Goal: Find specific page/section: Find specific page/section

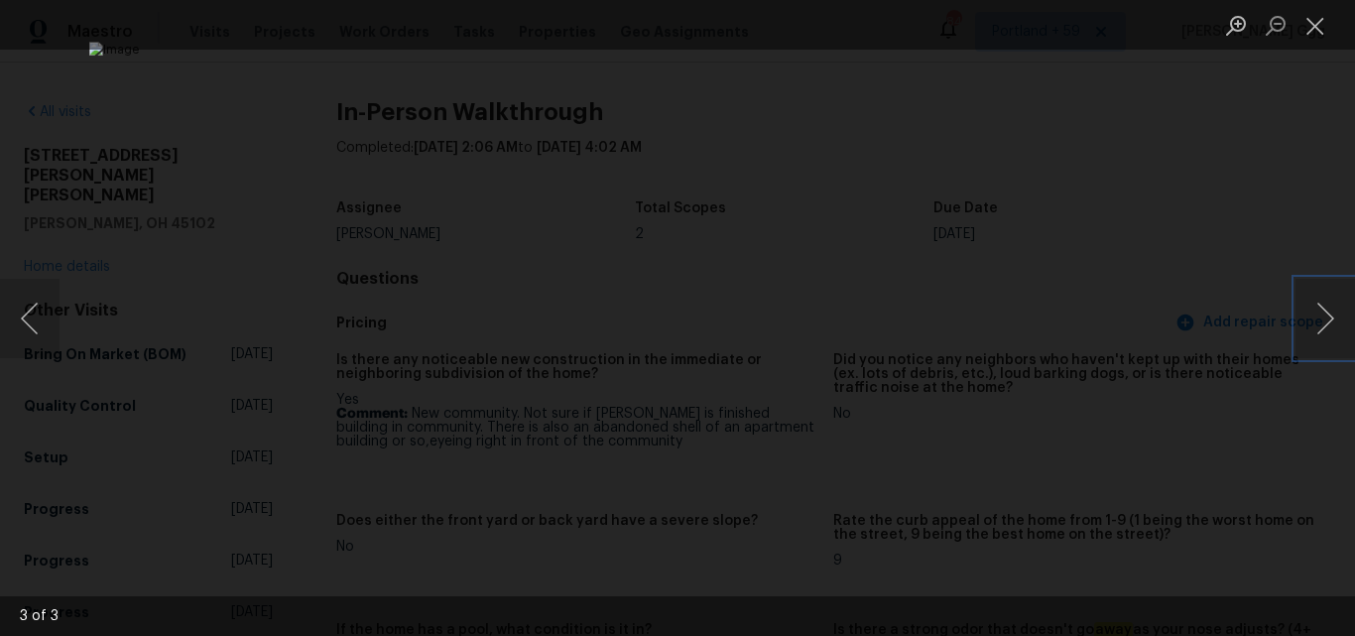
scroll to position [2380, 0]
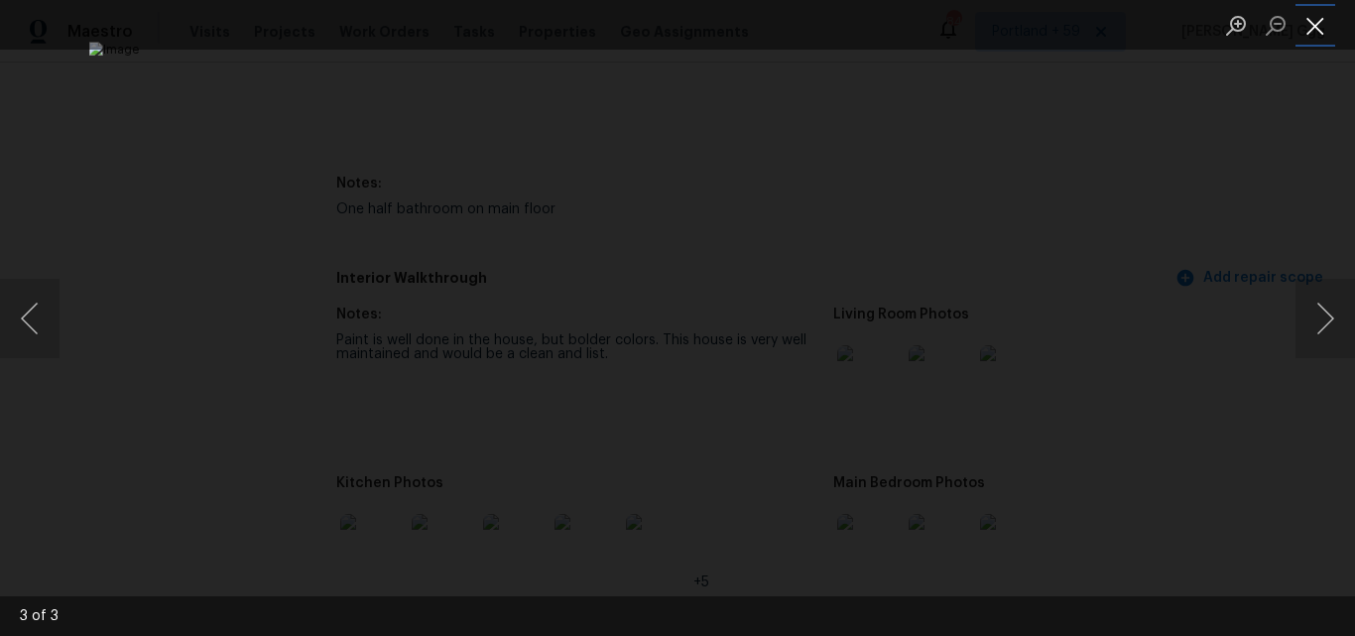
click at [1323, 26] on button "Close lightbox" at bounding box center [1315, 25] width 40 height 35
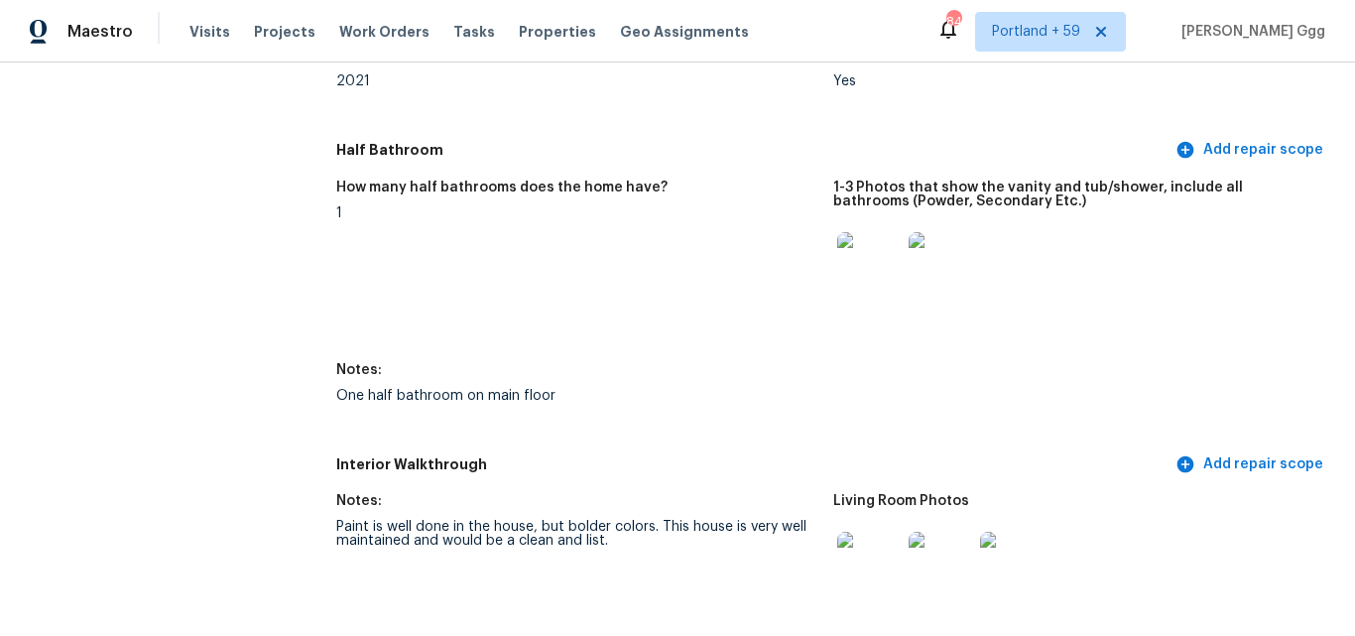
scroll to position [1984, 0]
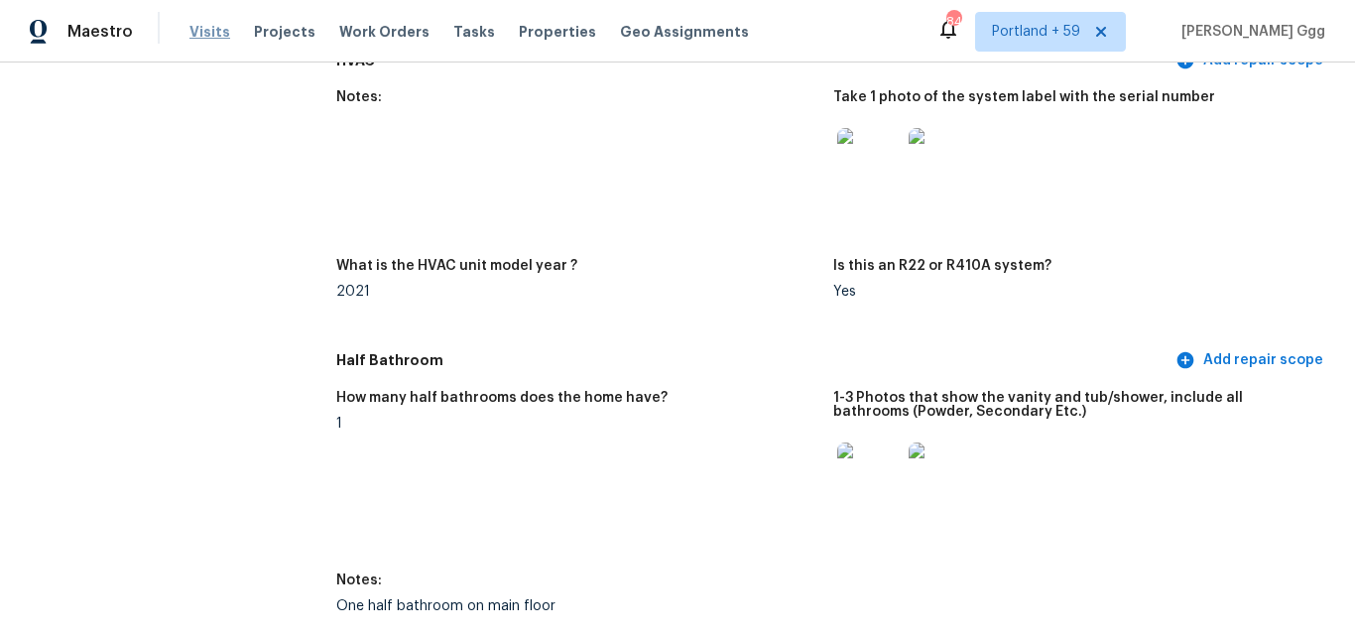
click at [199, 29] on span "Visits" at bounding box center [209, 32] width 41 height 20
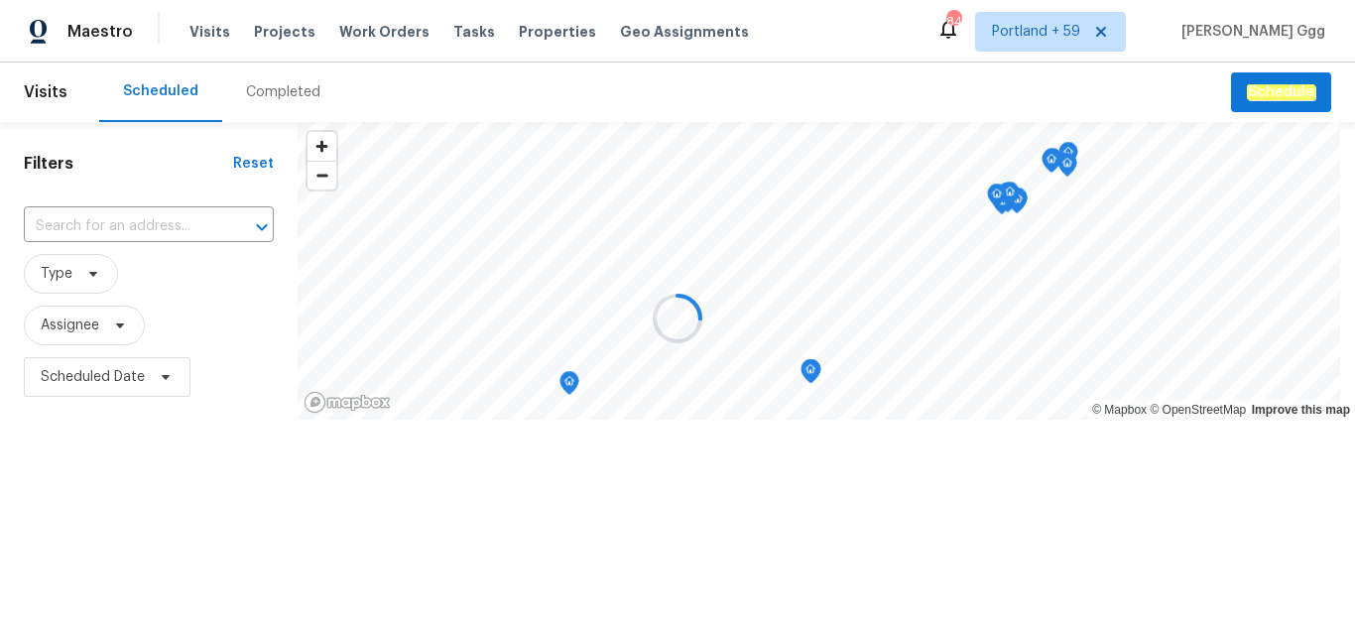
click at [276, 98] on div at bounding box center [677, 318] width 1355 height 636
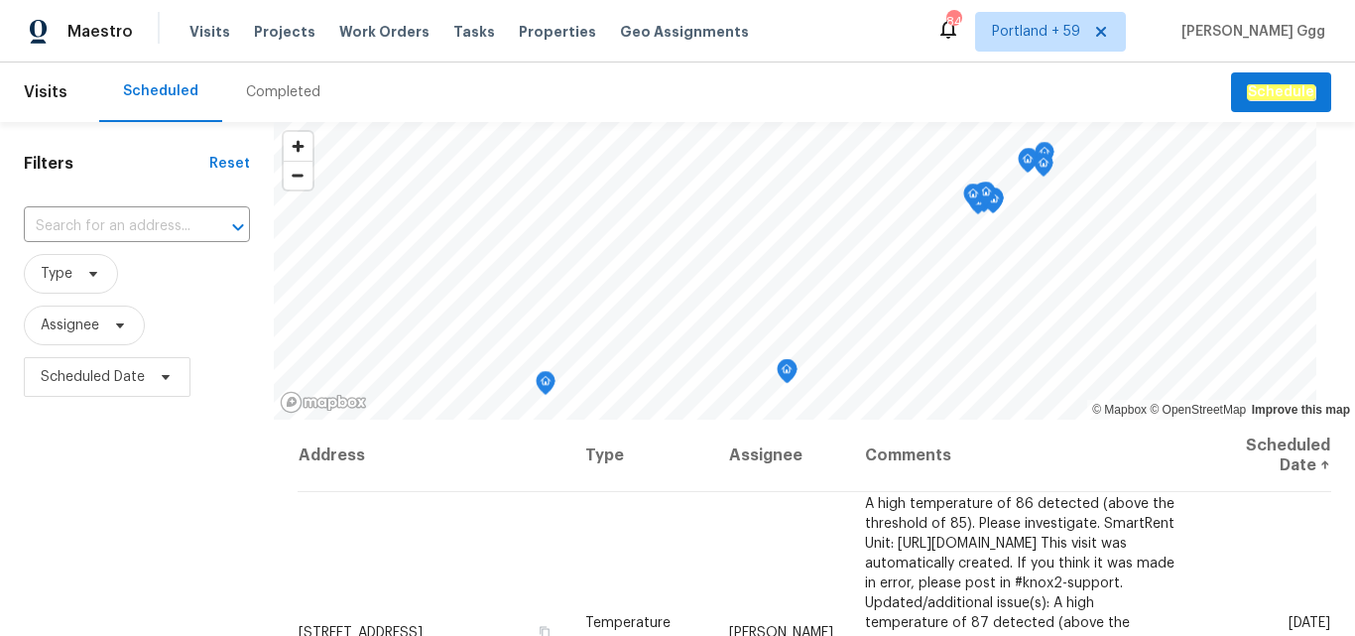
click at [277, 100] on div "Completed" at bounding box center [283, 92] width 74 height 20
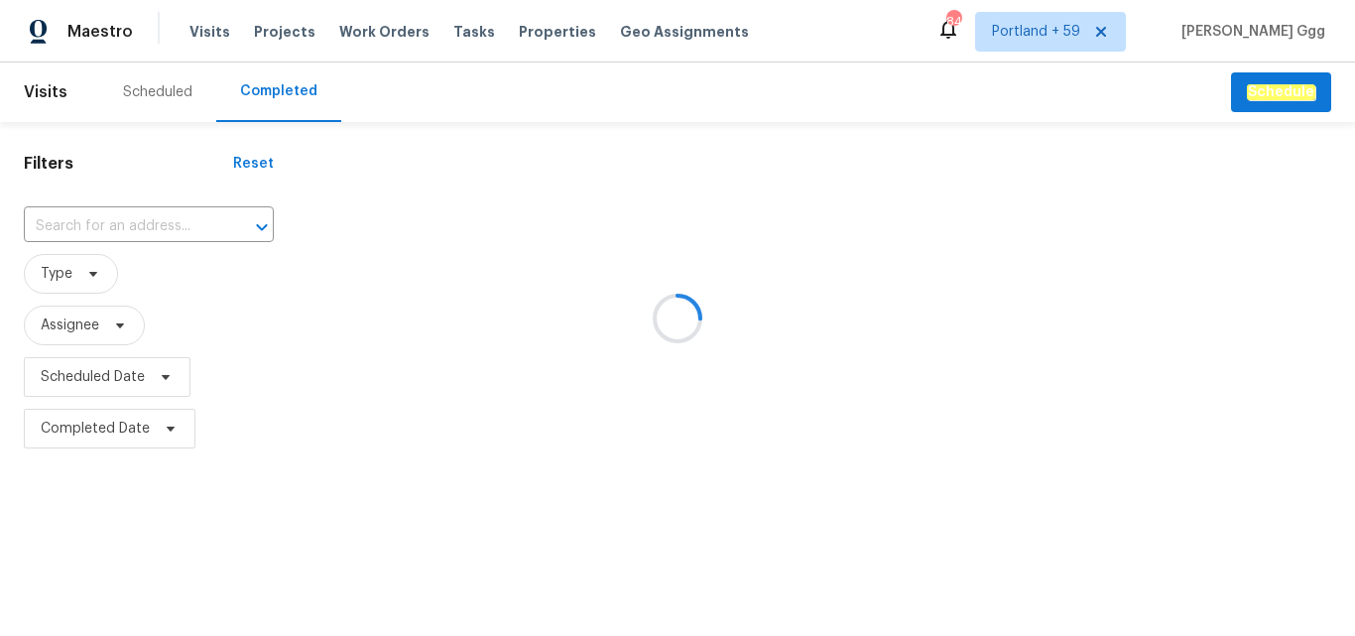
click at [80, 225] on div at bounding box center [677, 318] width 1355 height 636
drag, startPoint x: 78, startPoint y: 225, endPoint x: 38, endPoint y: 224, distance: 40.7
click at [38, 224] on div at bounding box center [677, 318] width 1355 height 636
drag, startPoint x: 118, startPoint y: 218, endPoint x: 78, endPoint y: 220, distance: 39.7
click at [78, 220] on div at bounding box center [677, 318] width 1355 height 636
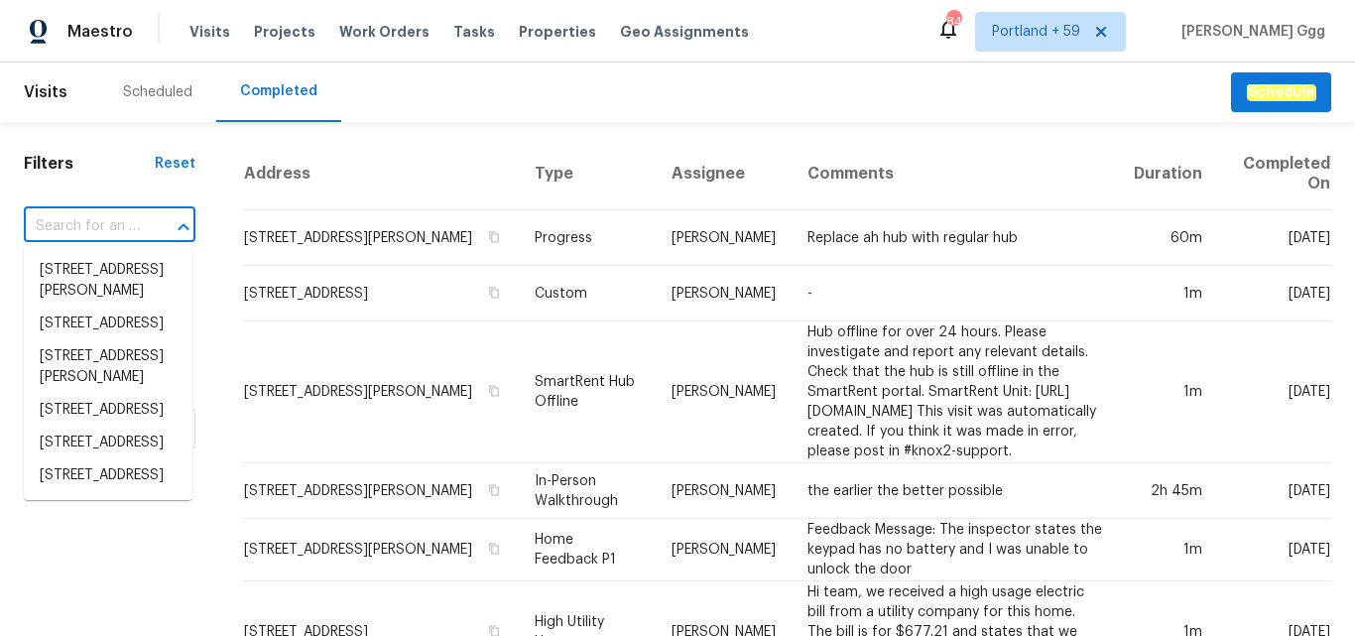
paste input "[STREET_ADDRESS]"
type input "[STREET_ADDRESS]"
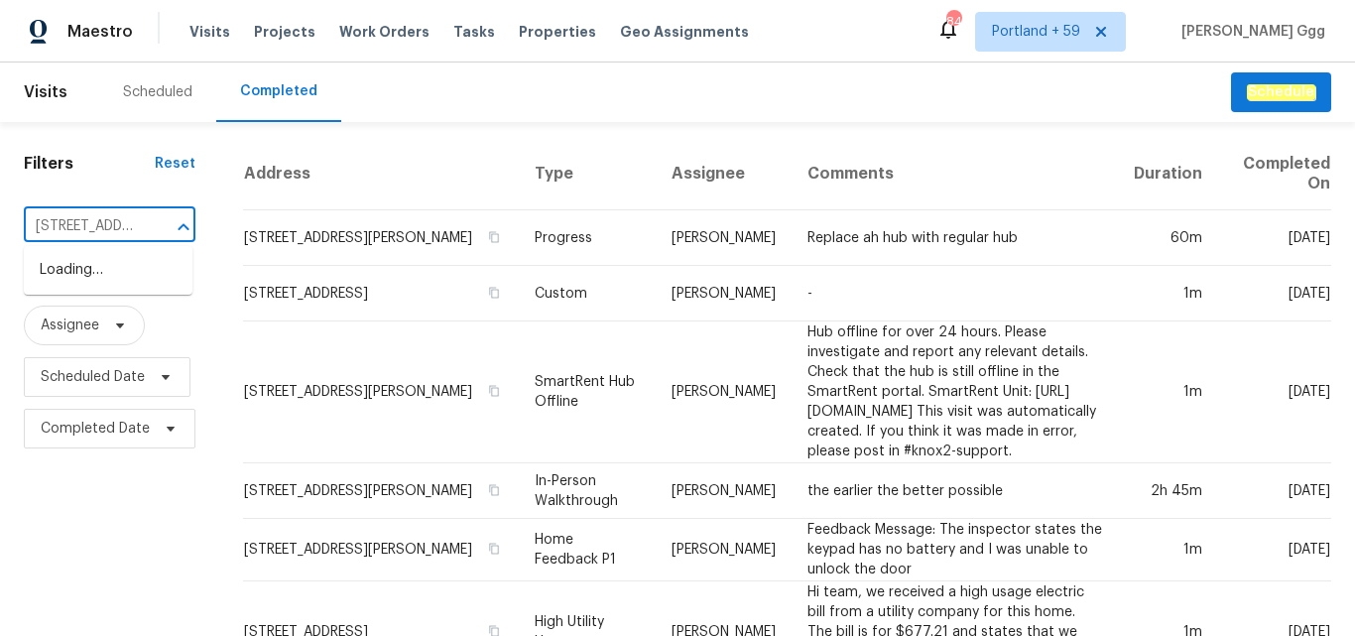
scroll to position [0, 136]
click at [70, 277] on li "[STREET_ADDRESS]" at bounding box center [108, 270] width 169 height 33
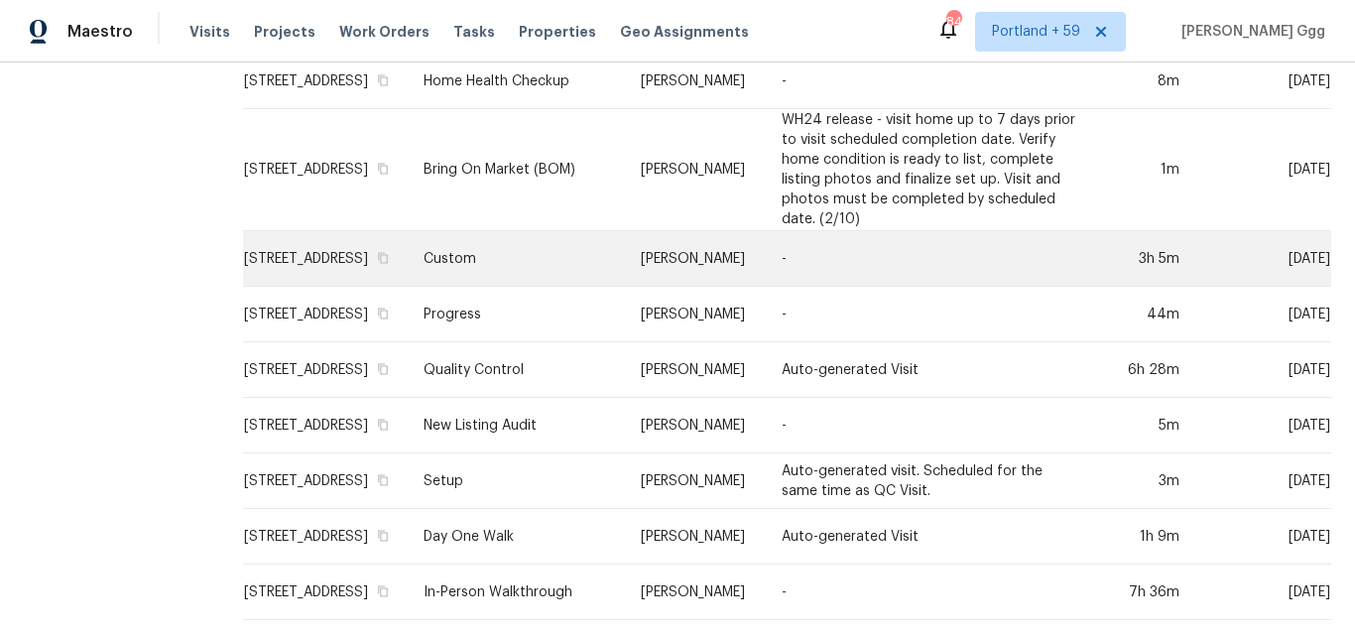
scroll to position [540, 0]
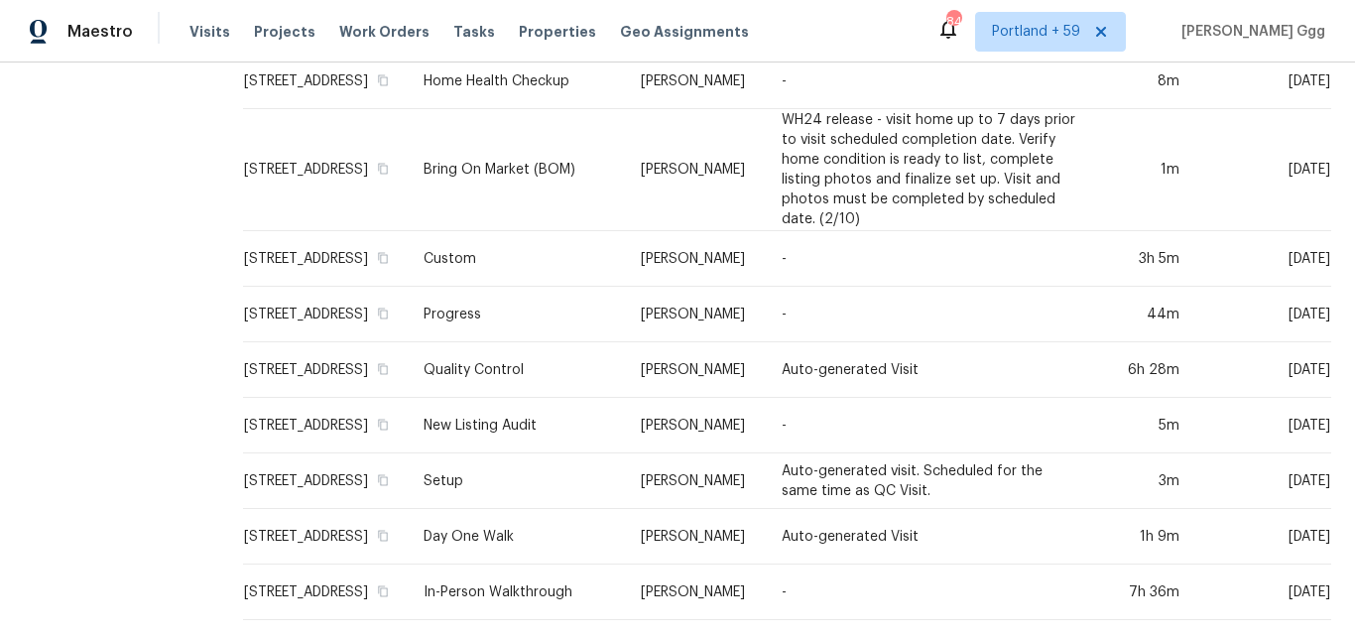
click at [514, 468] on td "Setup" at bounding box center [516, 481] width 217 height 56
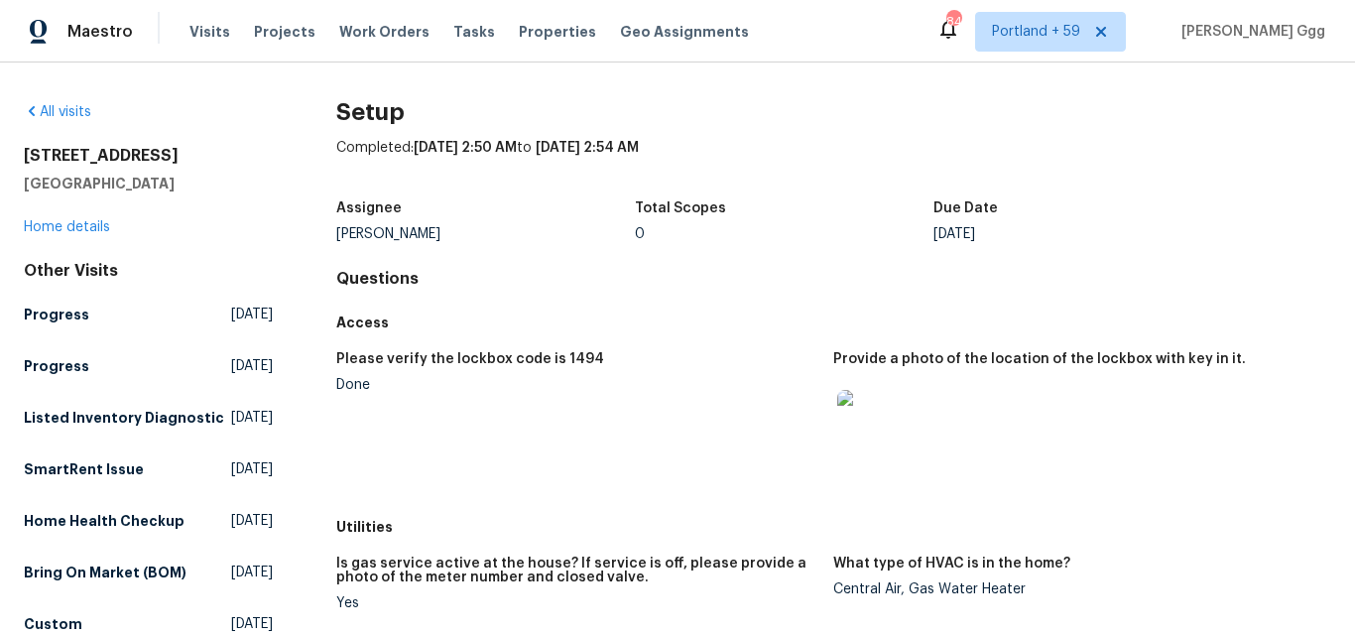
click at [76, 217] on div "[STREET_ADDRESS] Home details" at bounding box center [148, 191] width 249 height 91
click at [74, 224] on link "Home details" at bounding box center [67, 227] width 86 height 14
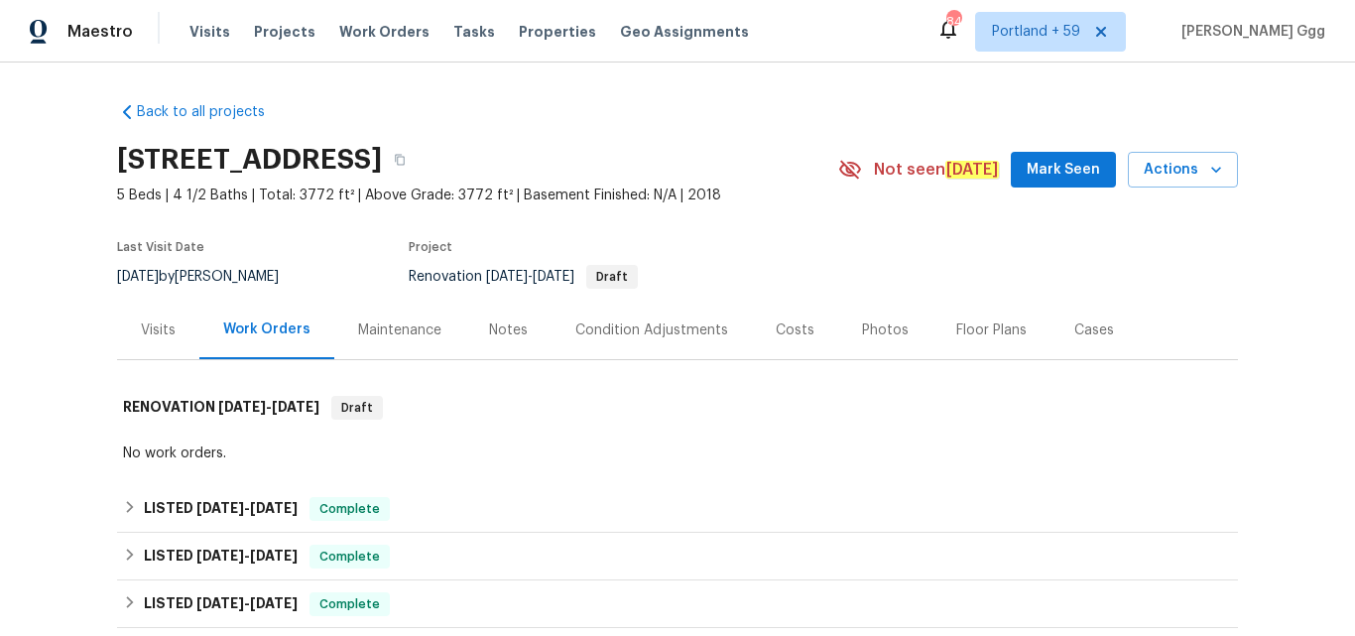
click at [144, 330] on div "Visits" at bounding box center [158, 330] width 35 height 20
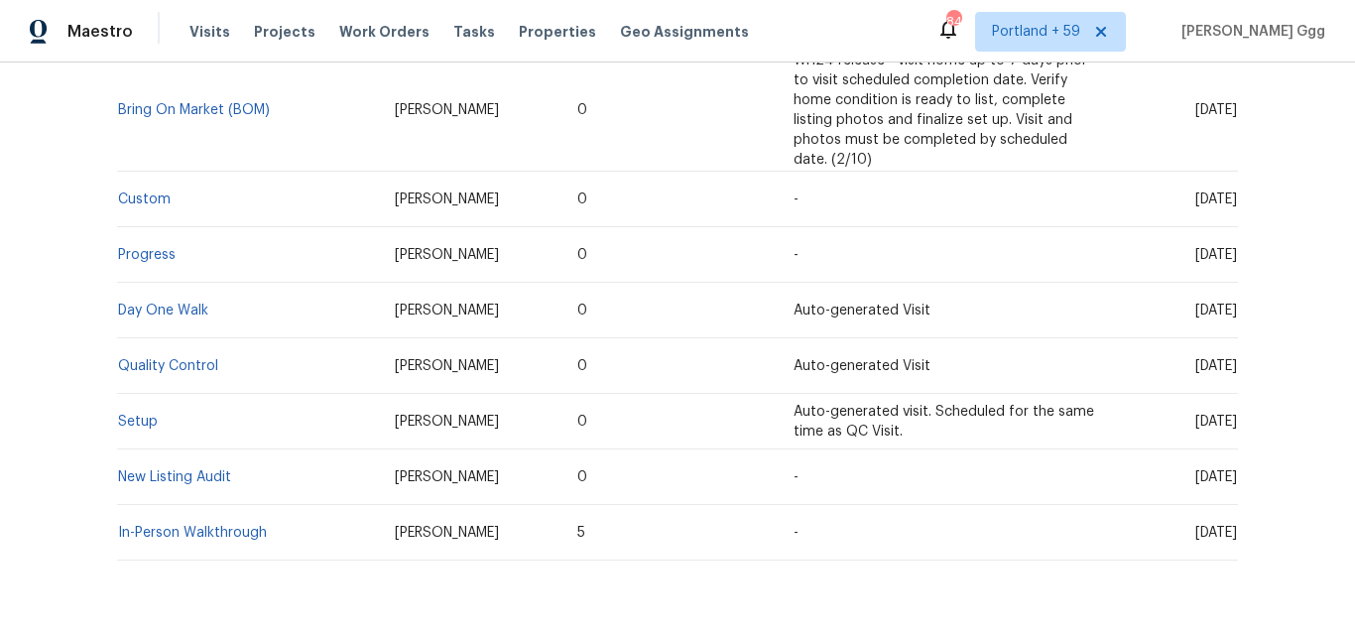
scroll to position [893, 0]
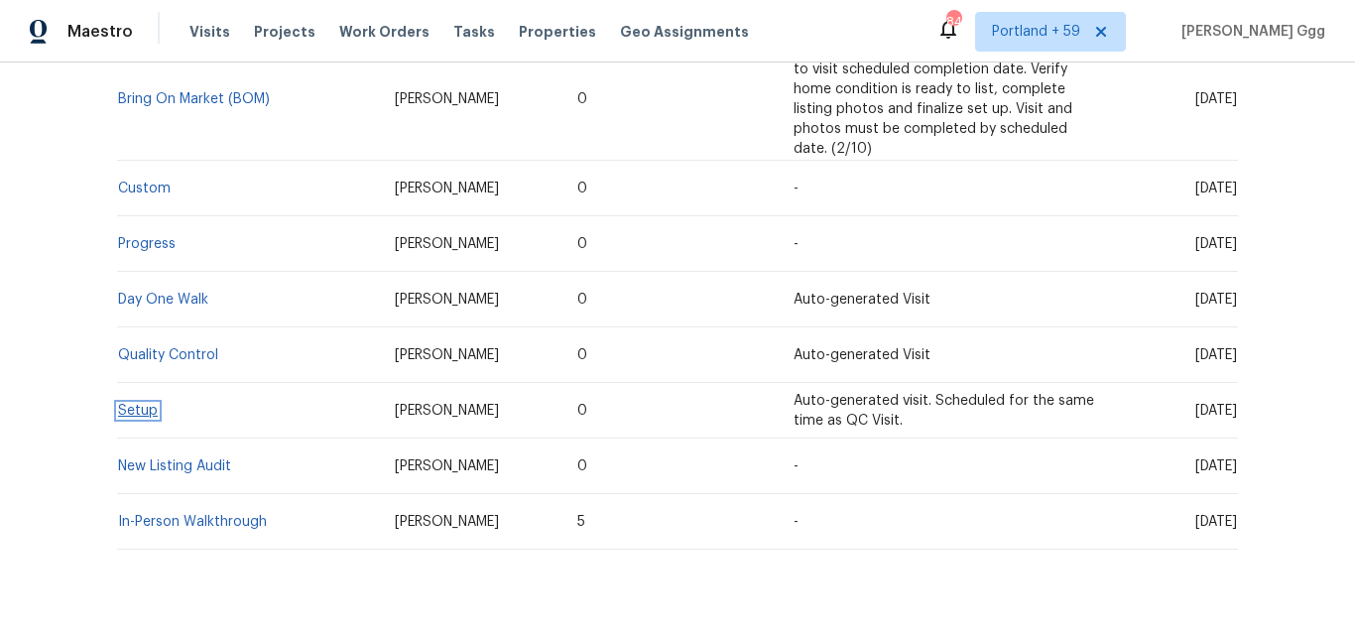
click at [133, 404] on link "Setup" at bounding box center [138, 411] width 40 height 14
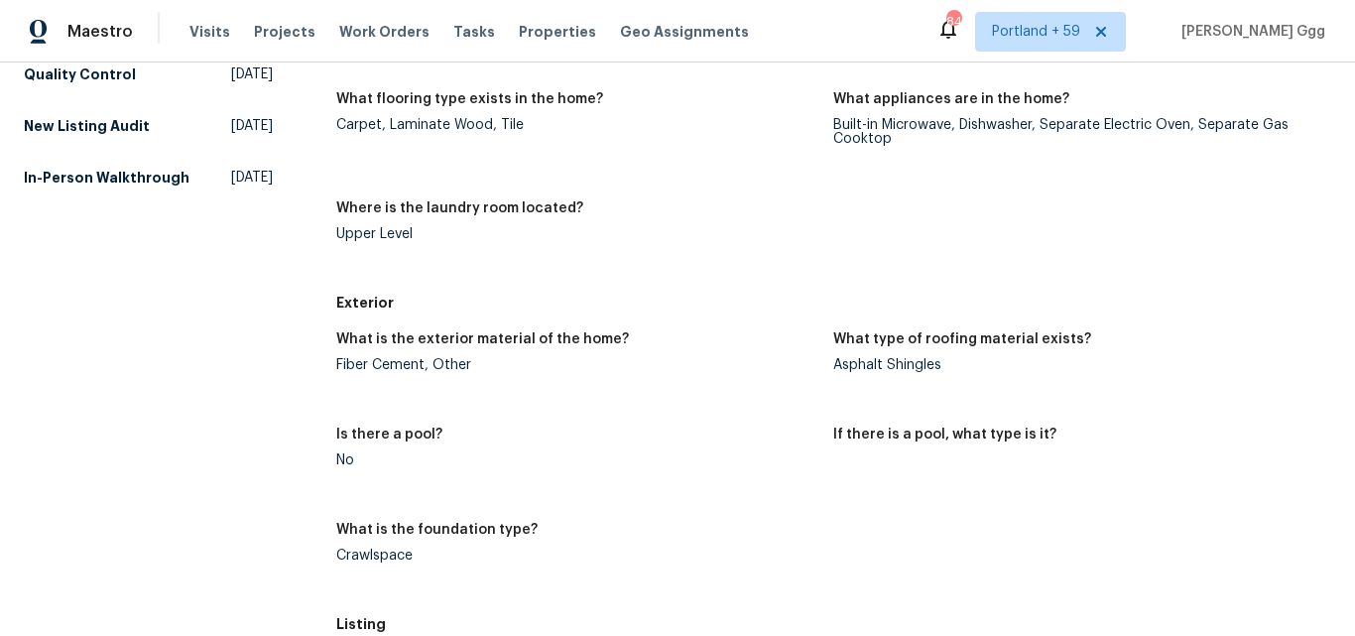
scroll to position [694, 0]
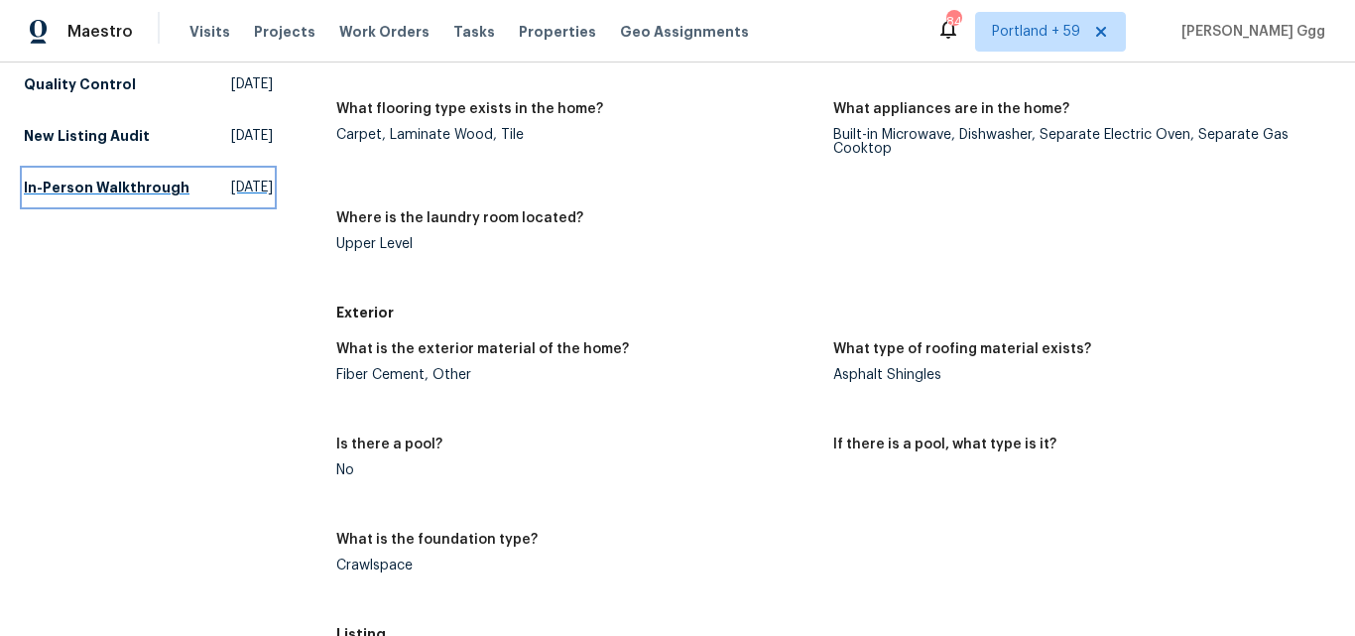
click at [62, 197] on h5 "In-Person Walkthrough" at bounding box center [107, 188] width 166 height 20
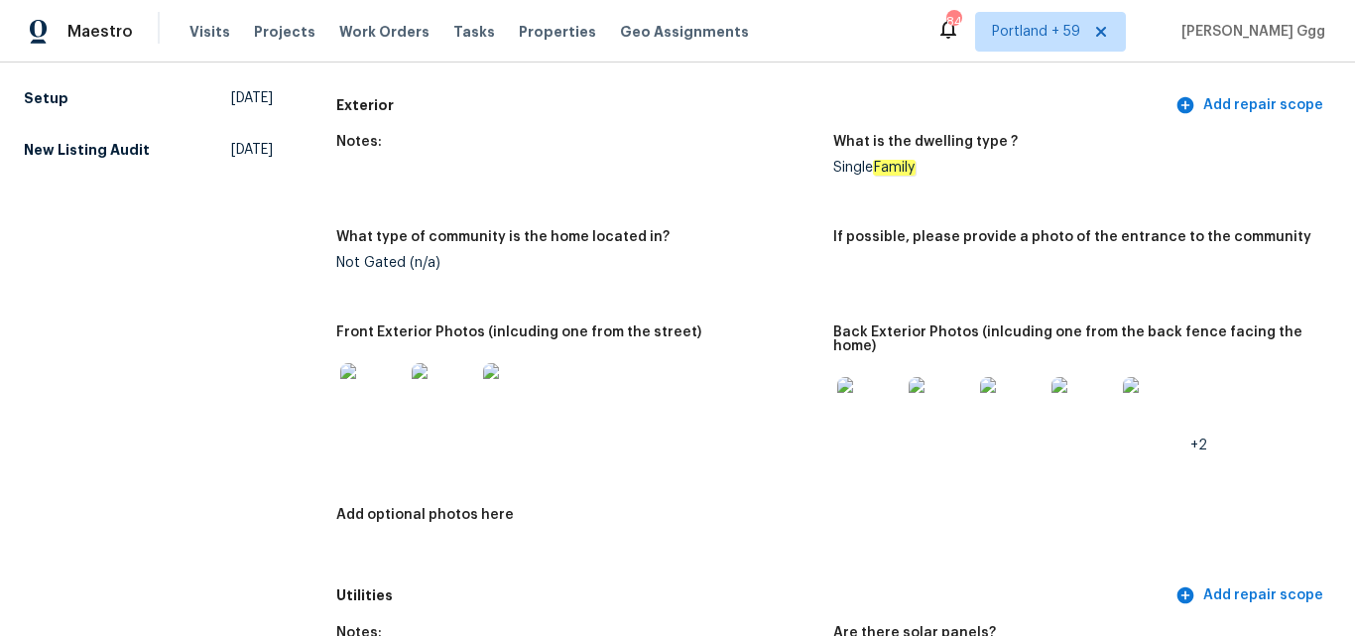
scroll to position [793, 0]
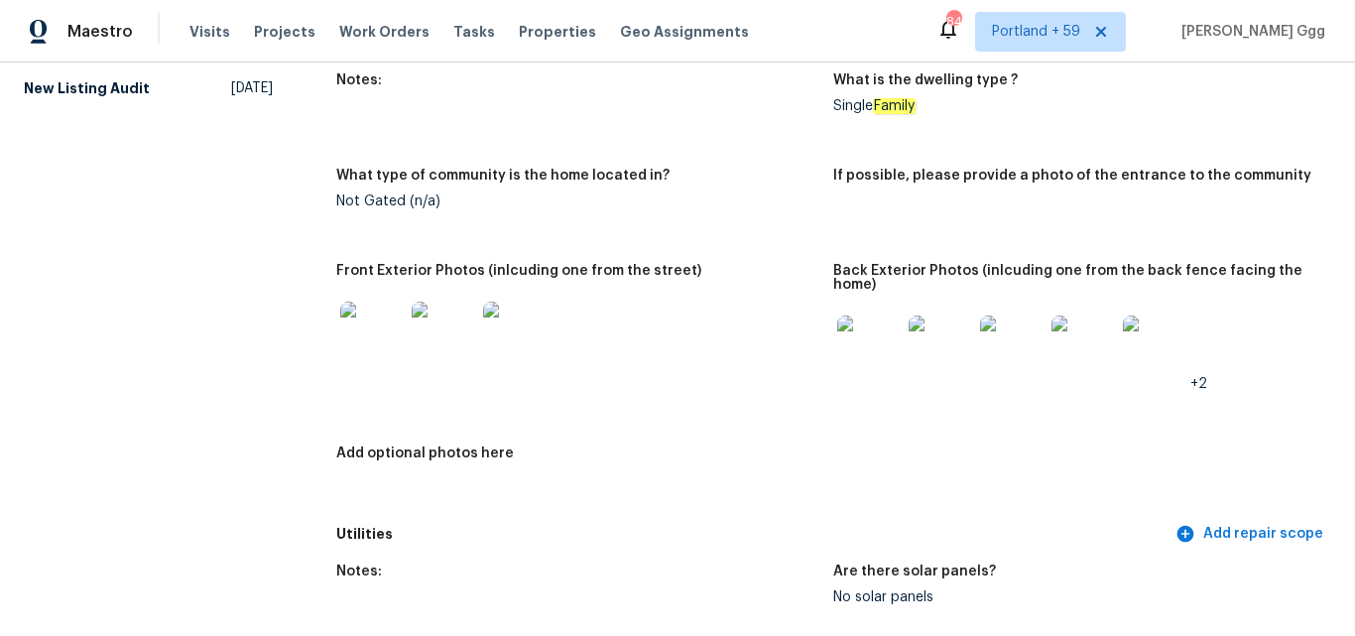
click at [340, 335] on img at bounding box center [371, 333] width 63 height 63
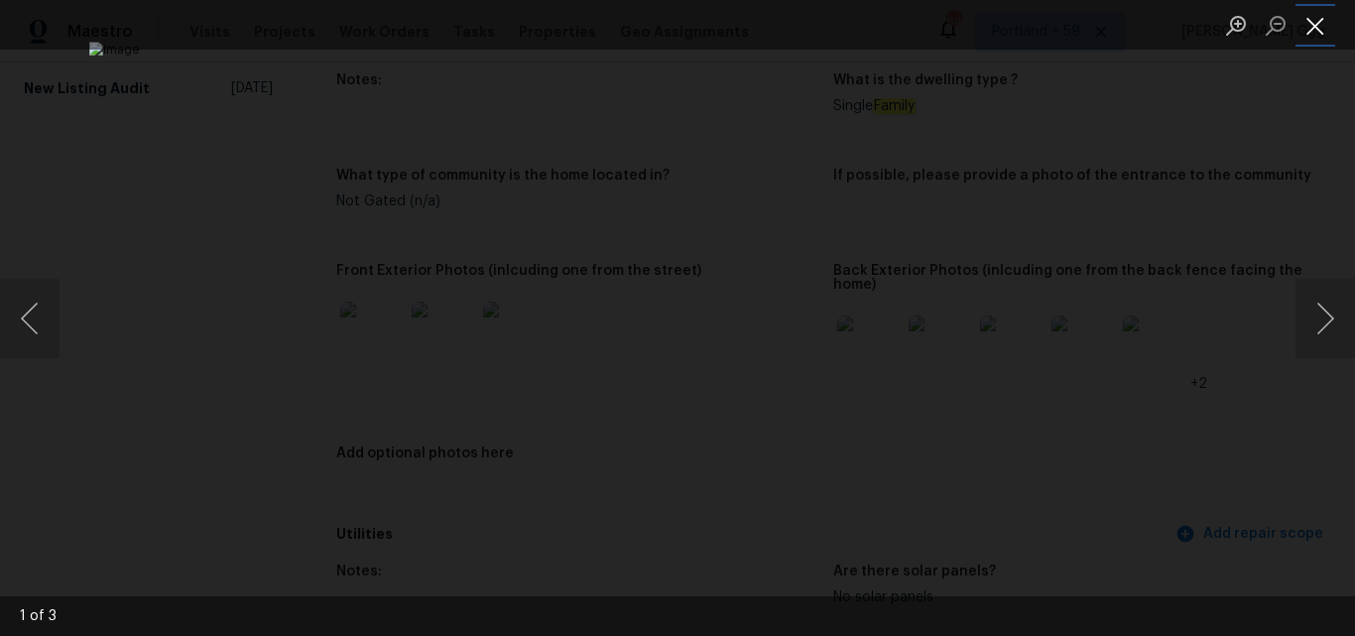
click at [1309, 29] on button "Close lightbox" at bounding box center [1315, 25] width 40 height 35
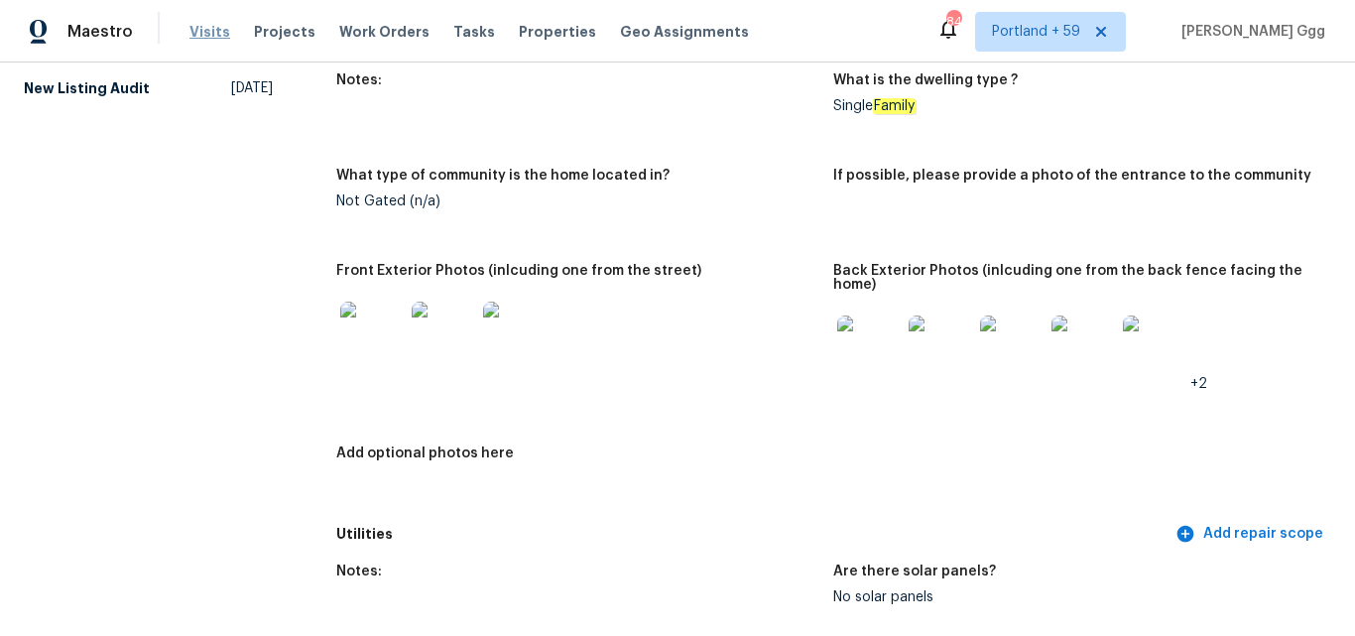
click at [204, 34] on span "Visits" at bounding box center [209, 32] width 41 height 20
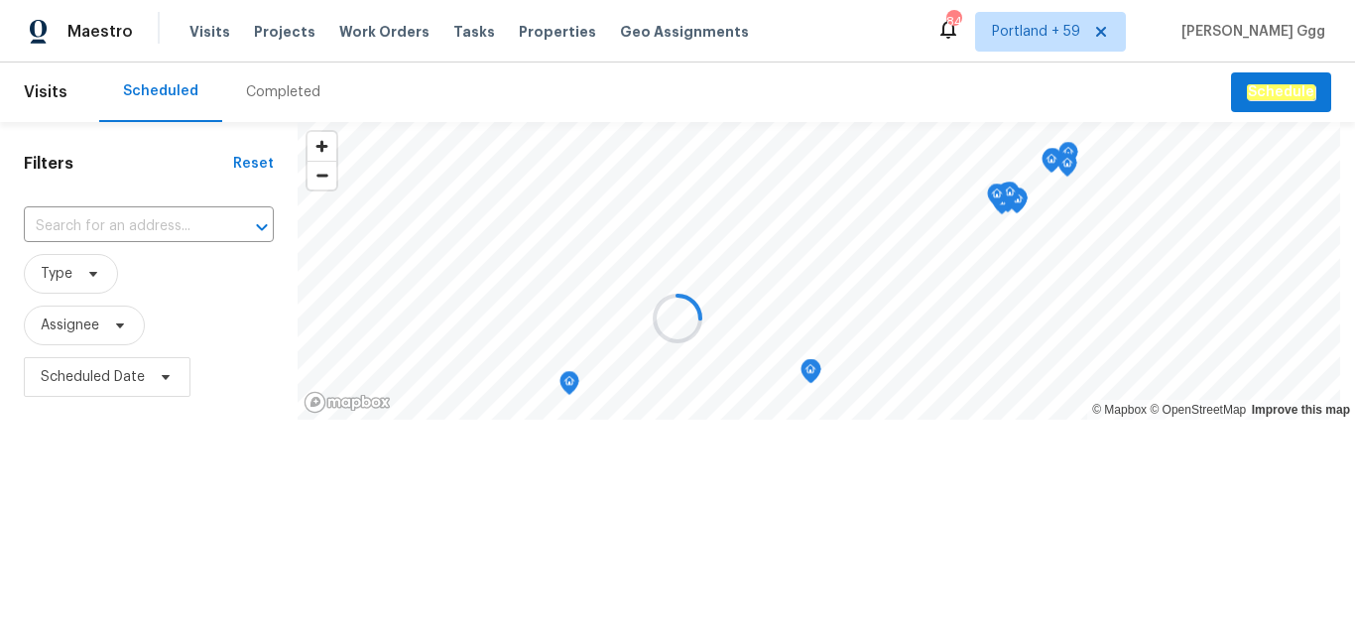
drag, startPoint x: 276, startPoint y: 87, endPoint x: 281, endPoint y: 100, distance: 13.8
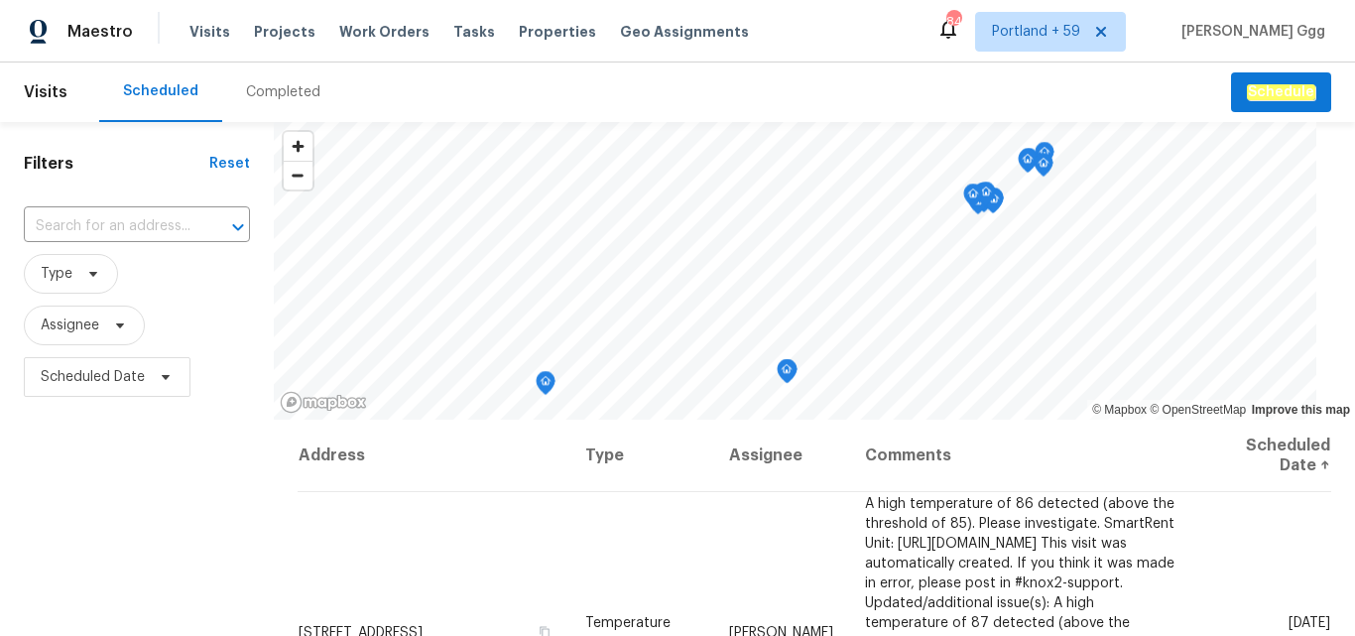
click at [282, 85] on div "Completed" at bounding box center [283, 92] width 74 height 20
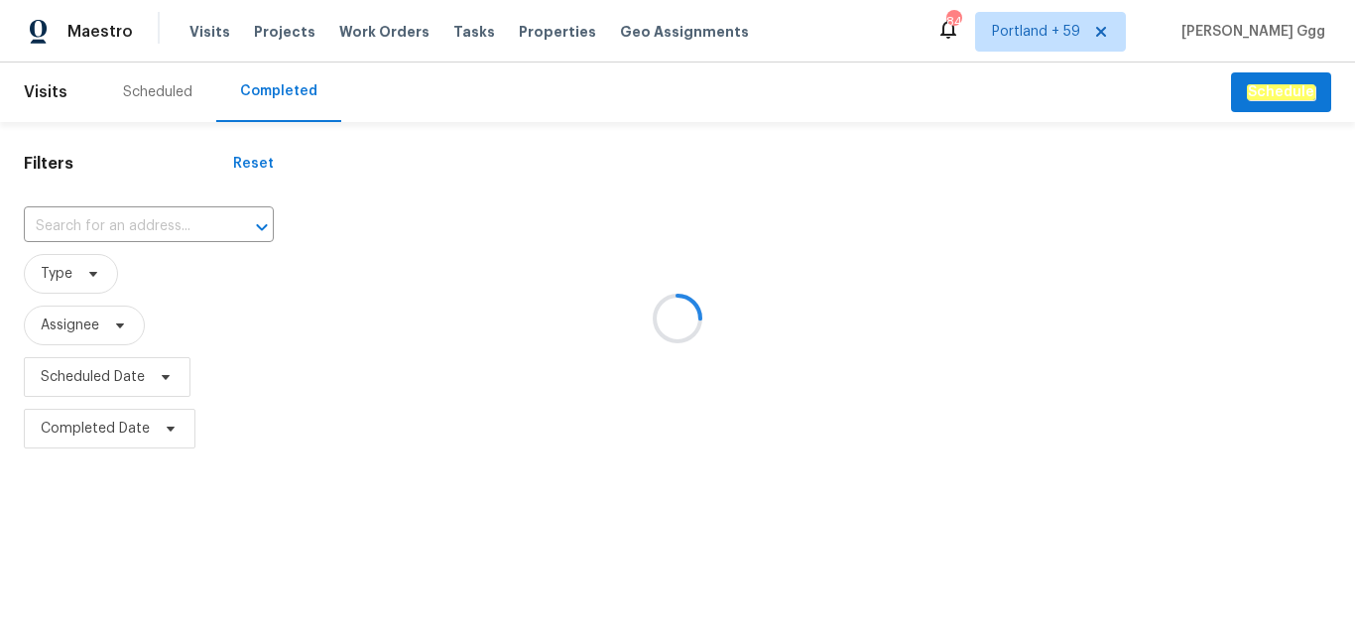
click at [128, 209] on div at bounding box center [677, 318] width 1355 height 636
click at [72, 230] on div at bounding box center [677, 318] width 1355 height 636
drag, startPoint x: 73, startPoint y: 226, endPoint x: 32, endPoint y: 220, distance: 42.1
click at [32, 220] on div at bounding box center [677, 318] width 1355 height 636
drag, startPoint x: 116, startPoint y: 222, endPoint x: 72, endPoint y: 211, distance: 45.0
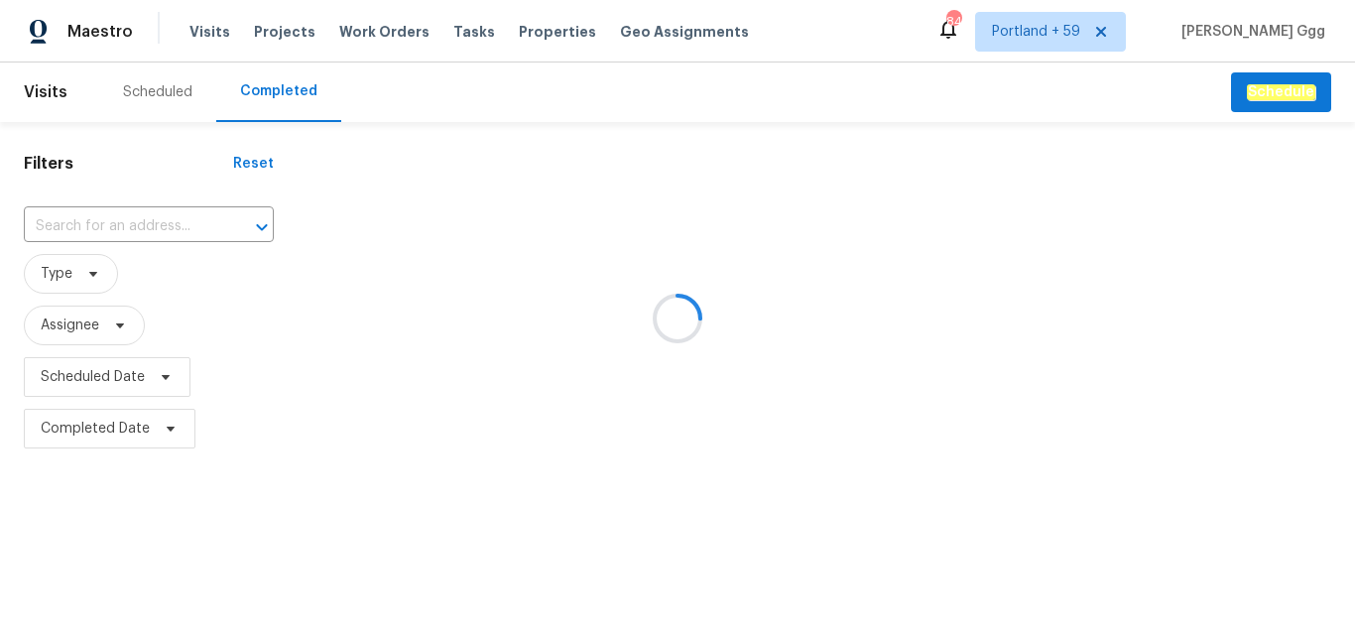
click at [72, 211] on div at bounding box center [677, 318] width 1355 height 636
click at [61, 222] on div at bounding box center [677, 318] width 1355 height 636
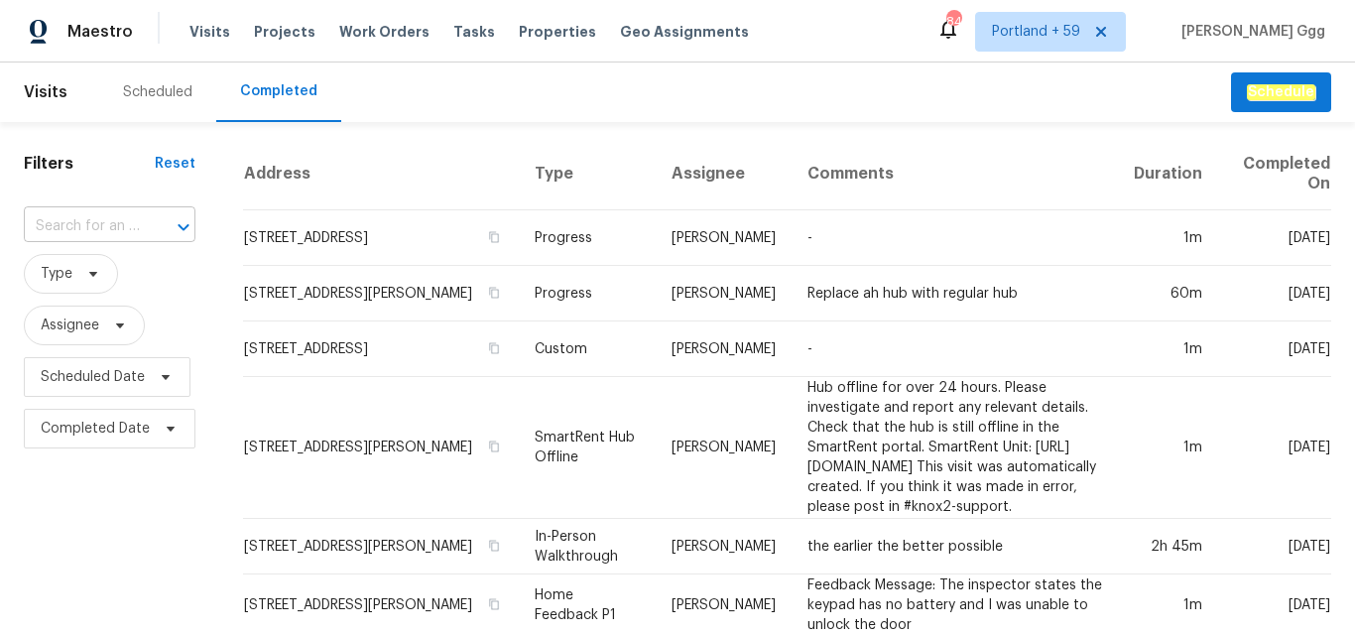
click at [68, 211] on input "text" at bounding box center [82, 226] width 116 height 31
paste input "[STREET_ADDRESS]"
type input "[STREET_ADDRESS]"
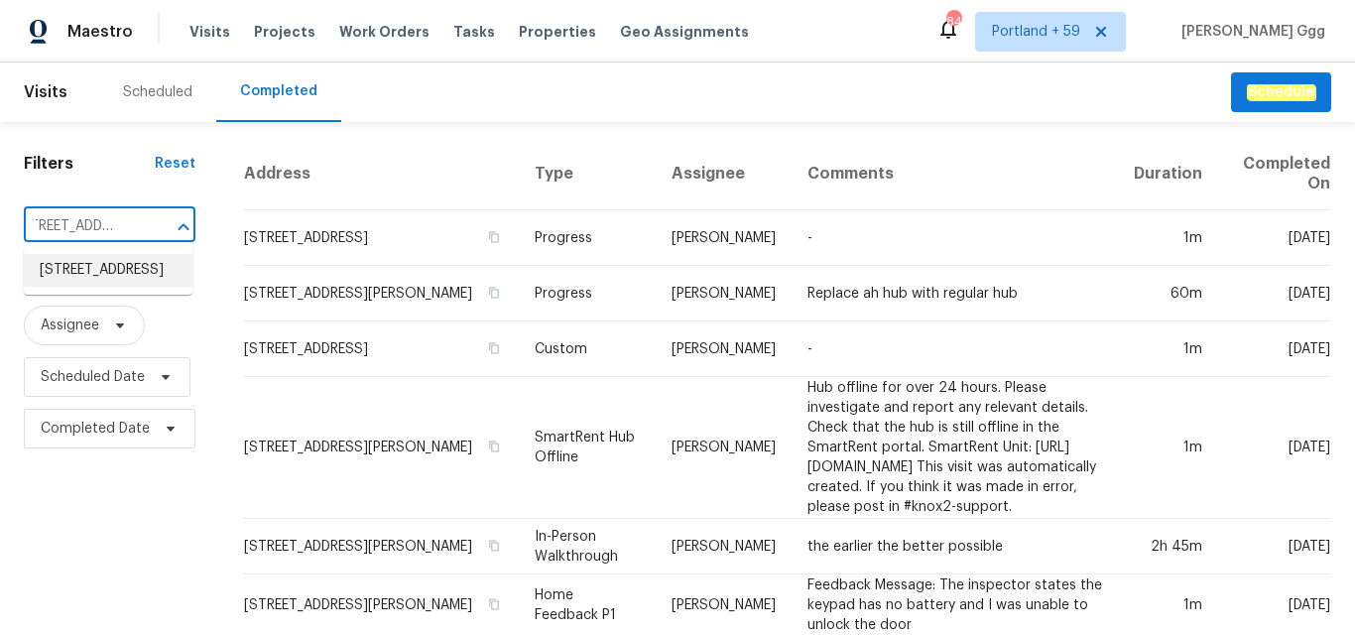
click at [102, 287] on li "[STREET_ADDRESS]" at bounding box center [108, 270] width 169 height 33
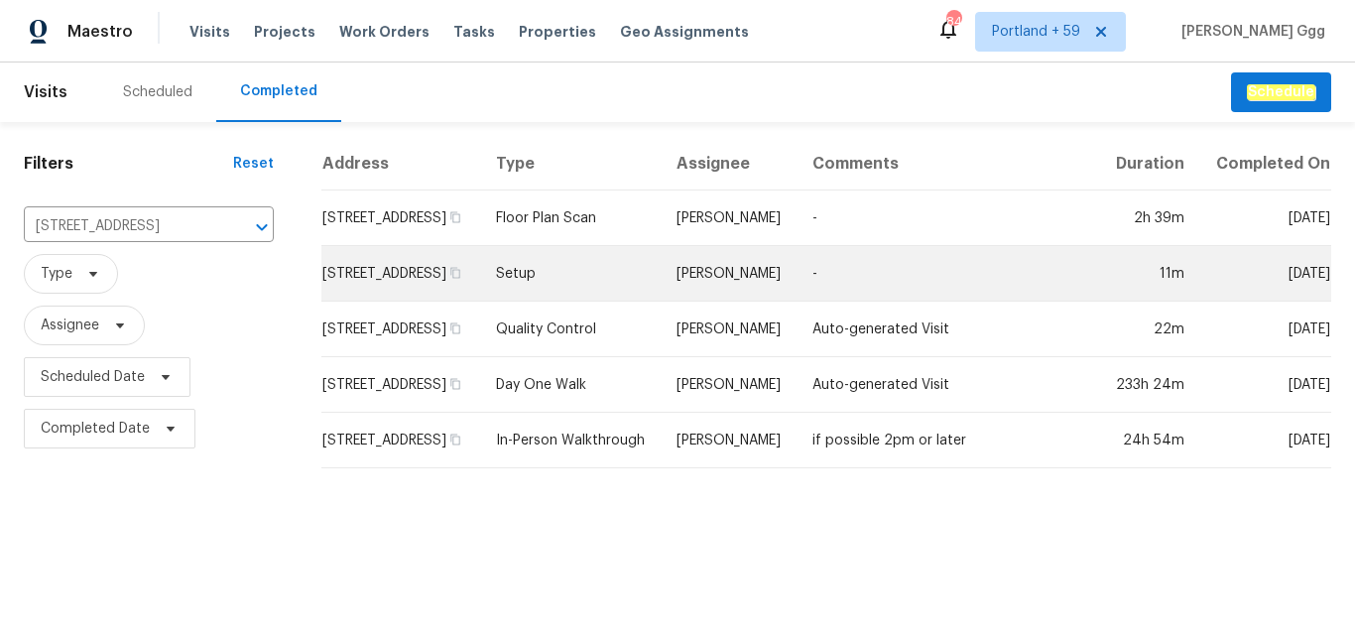
click at [582, 279] on td "Setup" at bounding box center [570, 274] width 181 height 56
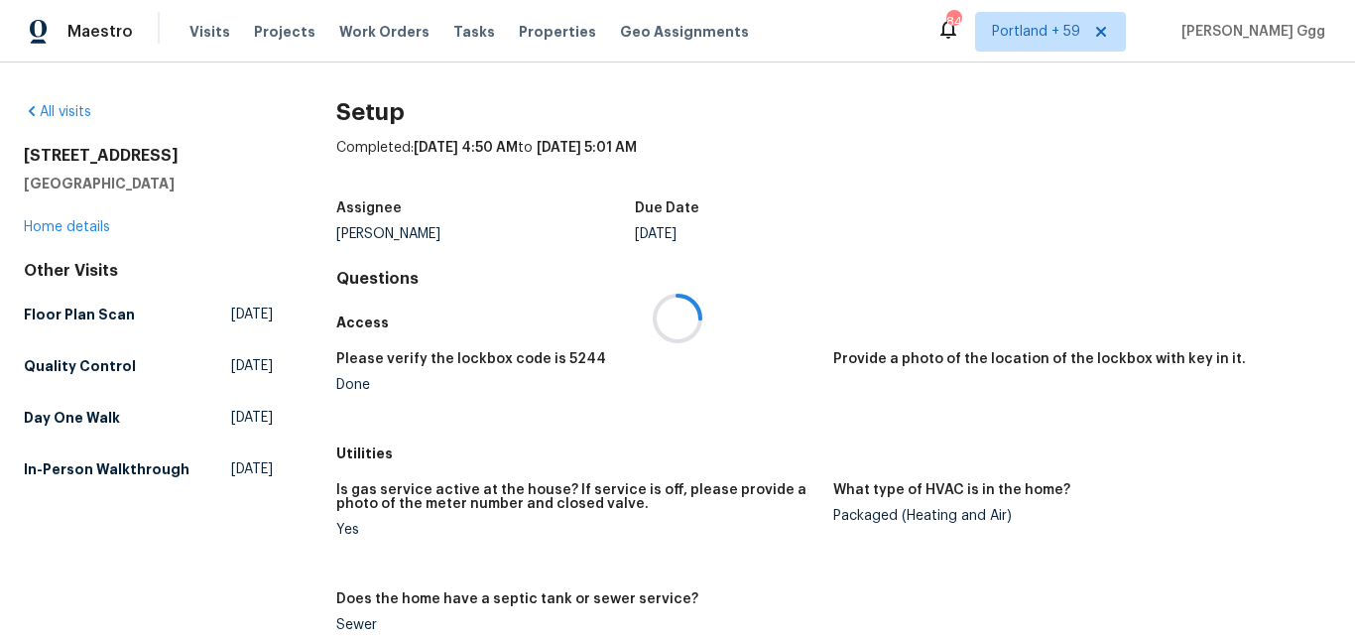
click at [54, 224] on div at bounding box center [677, 318] width 1355 height 636
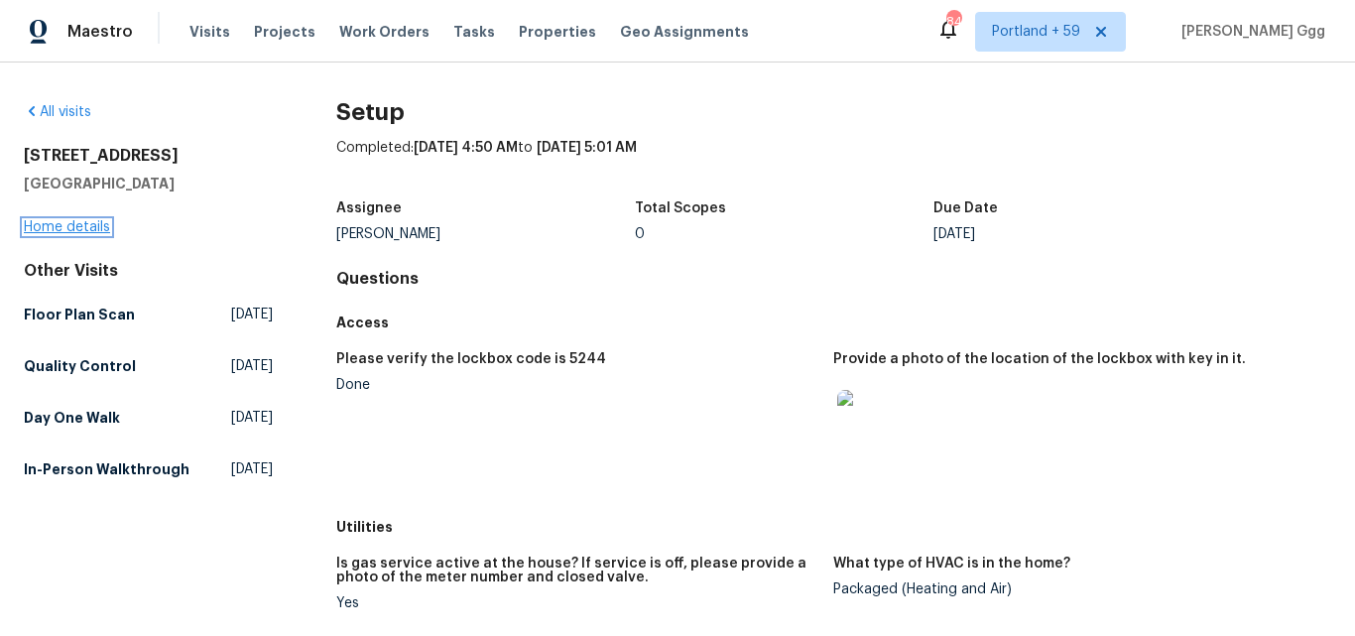
click at [57, 221] on link "Home details" at bounding box center [67, 227] width 86 height 14
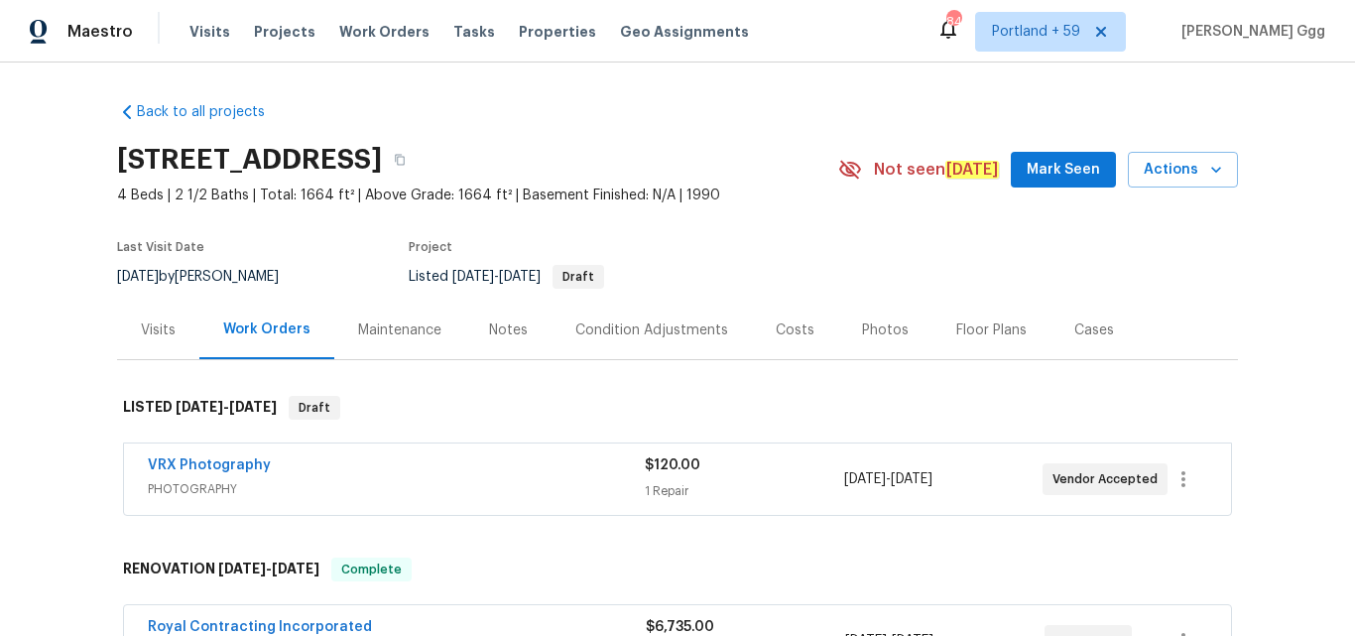
click at [871, 327] on div "Photos" at bounding box center [885, 330] width 47 height 20
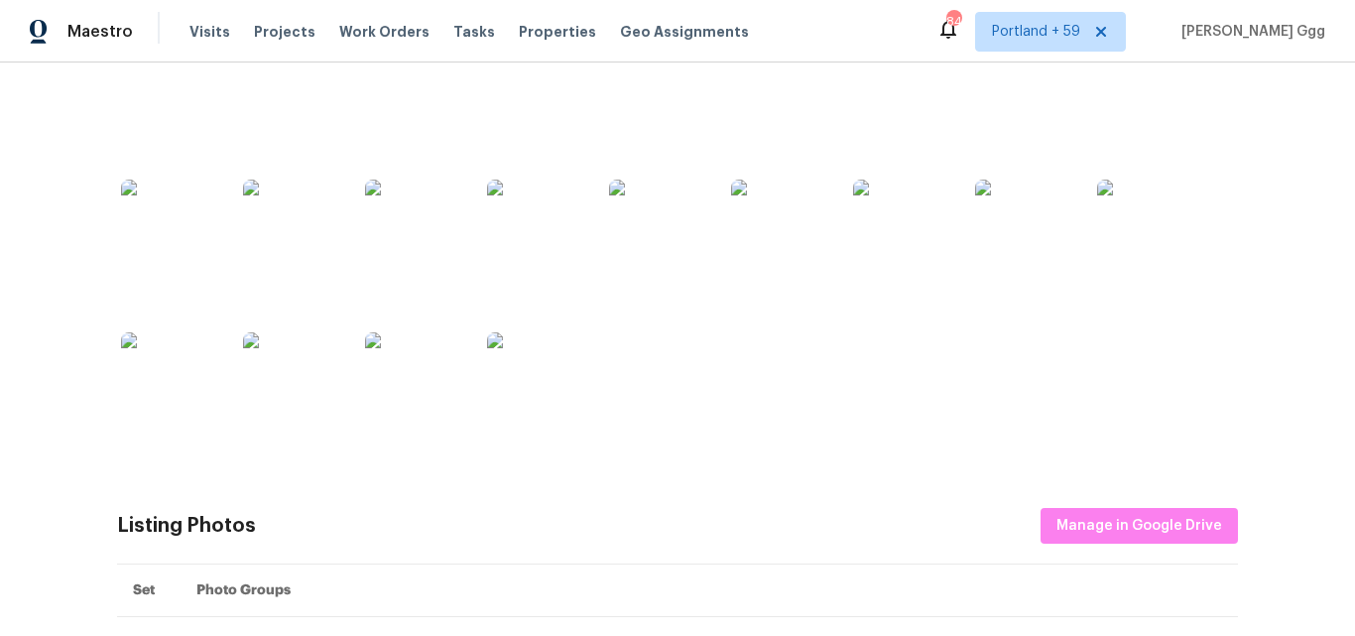
scroll to position [439, 0]
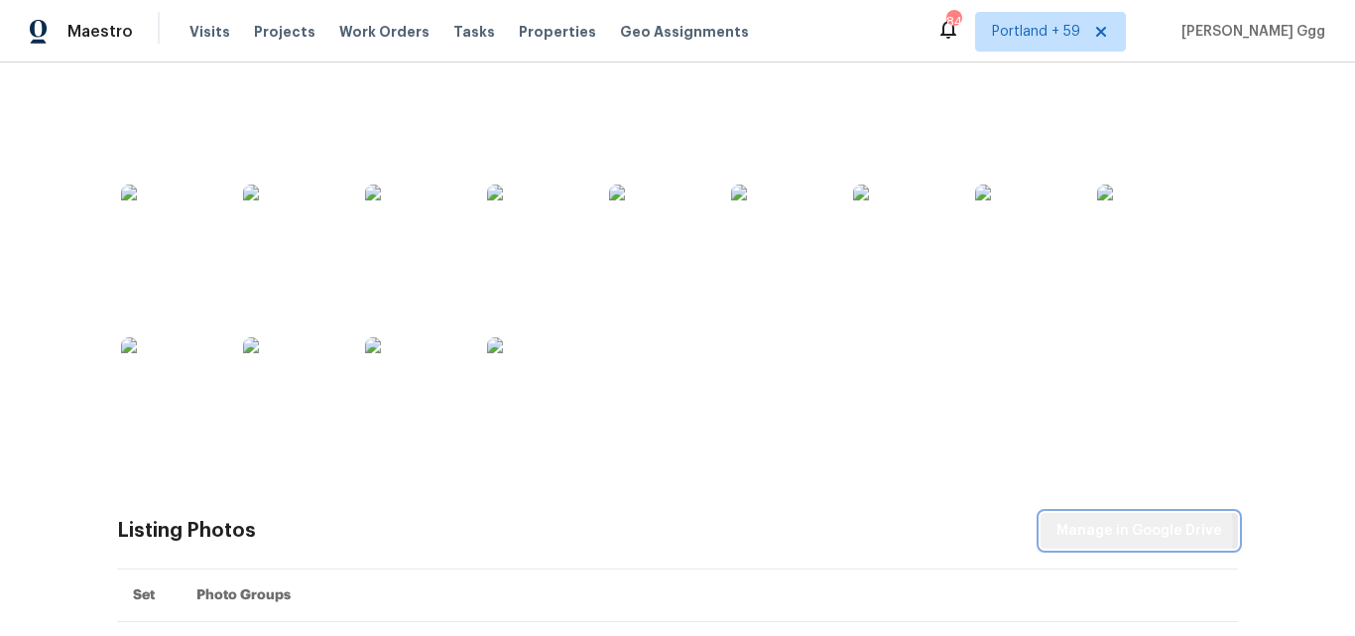
click at [1098, 534] on span "Manage in Google Drive" at bounding box center [1139, 531] width 166 height 25
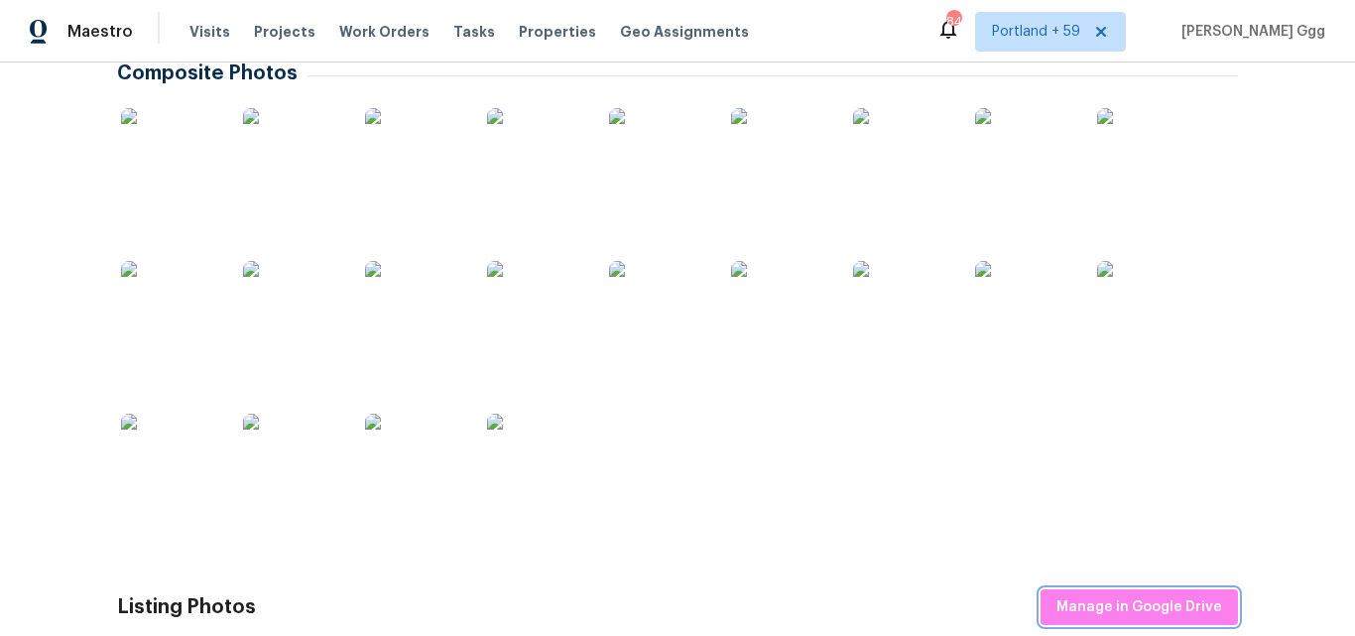
scroll to position [340, 0]
